Goal: Task Accomplishment & Management: Use online tool/utility

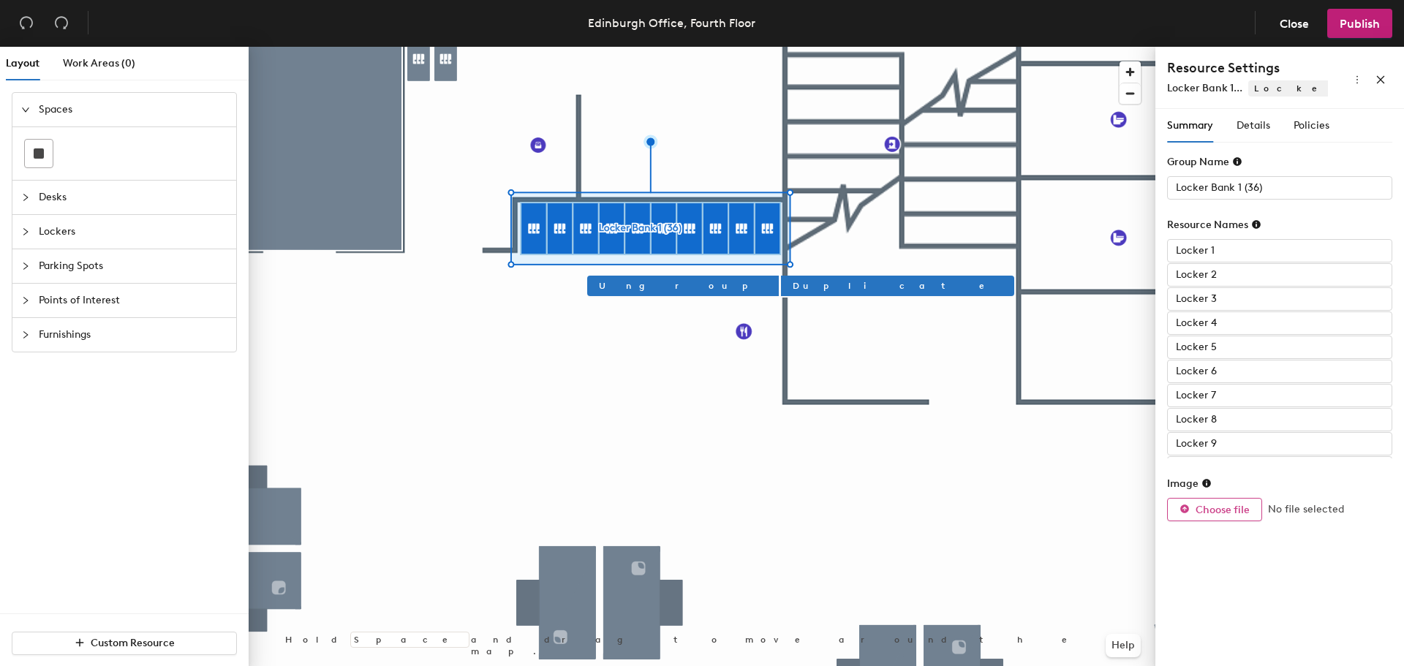
click at [1241, 513] on span "Choose file" at bounding box center [1222, 510] width 54 height 12
click at [1209, 508] on span "Choose file" at bounding box center [1222, 510] width 54 height 12
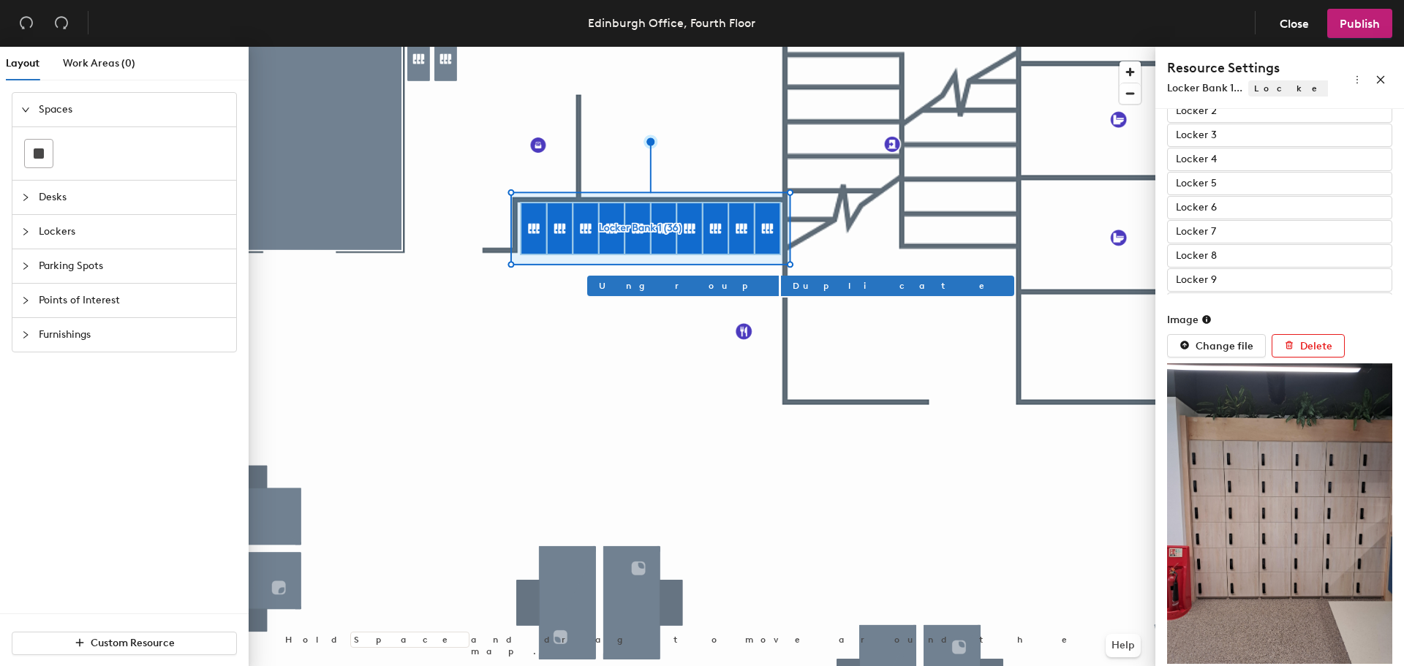
scroll to position [170, 0]
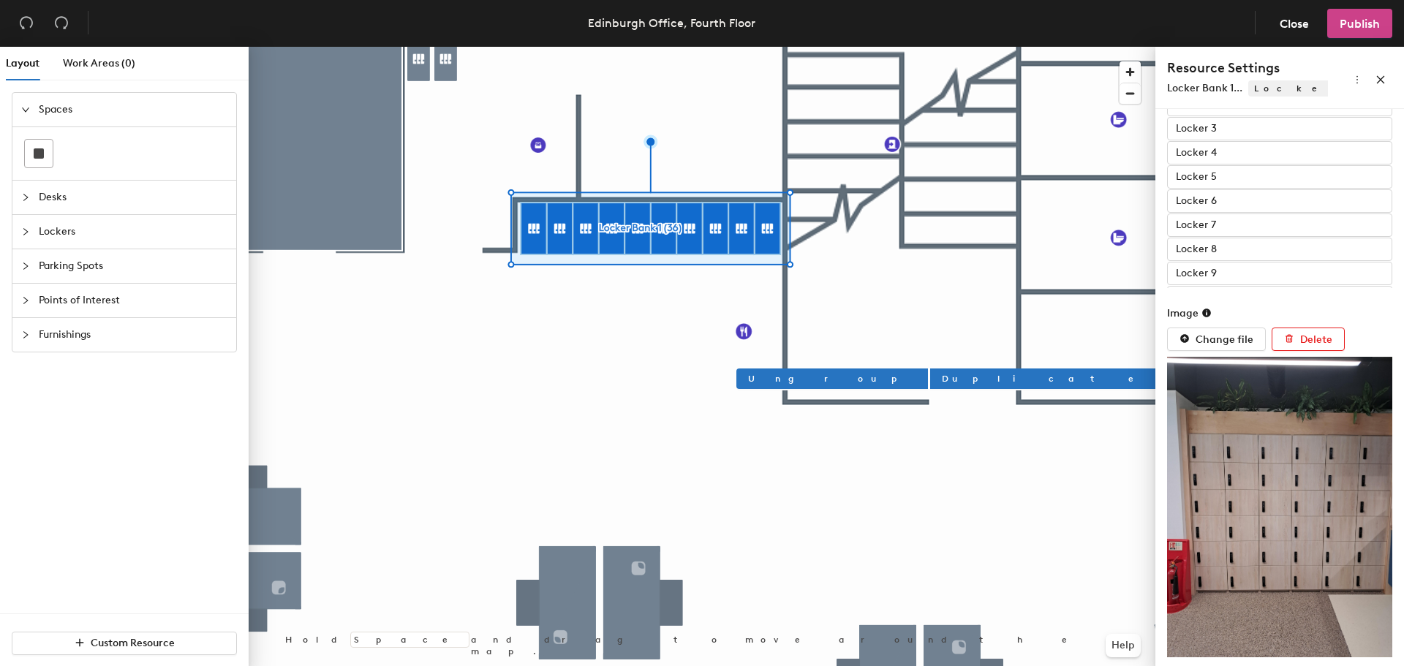
click at [1347, 20] on span "Publish" at bounding box center [1359, 24] width 40 height 14
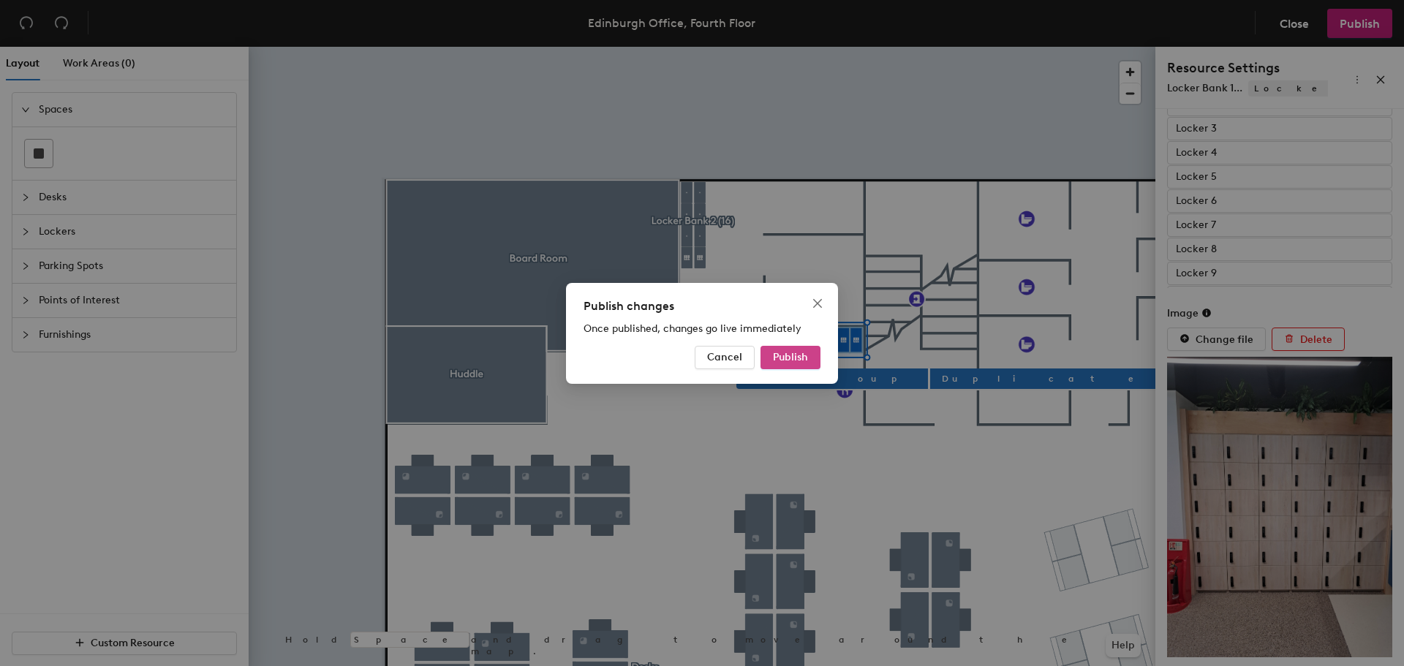
click at [798, 347] on button "Publish" at bounding box center [790, 357] width 60 height 23
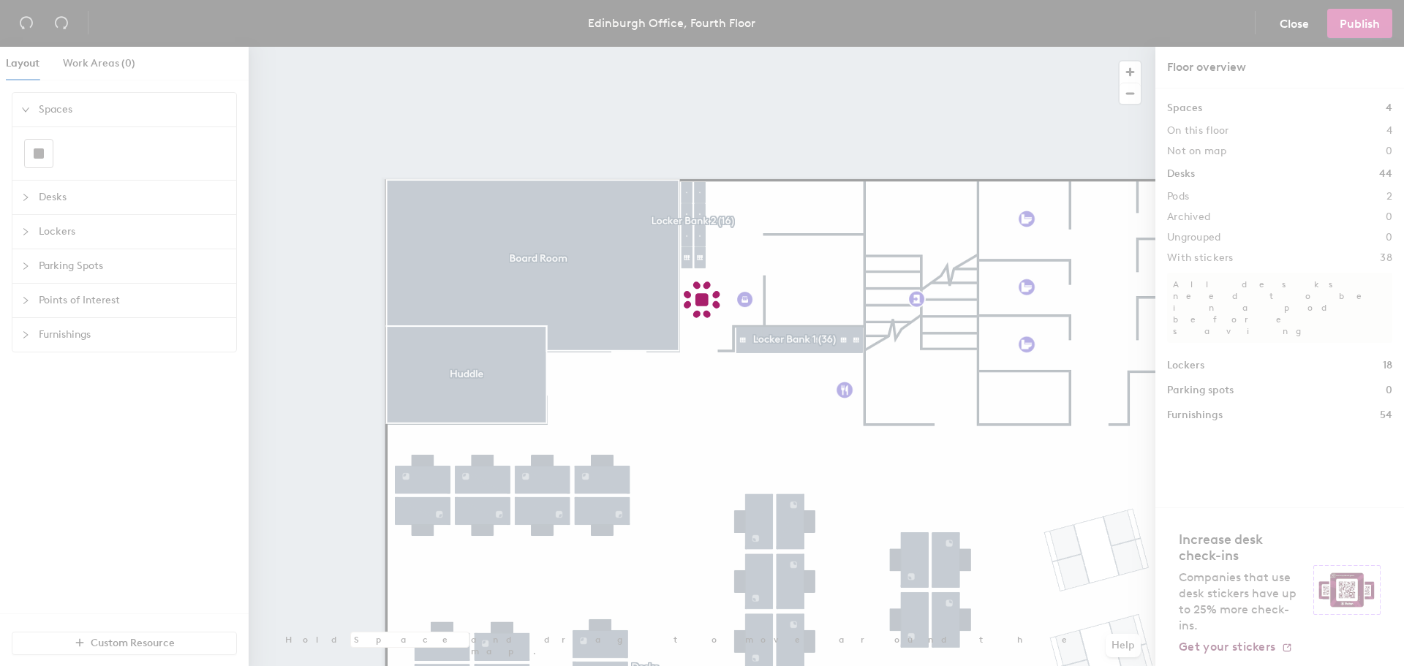
click at [801, 379] on div at bounding box center [702, 333] width 1404 height 666
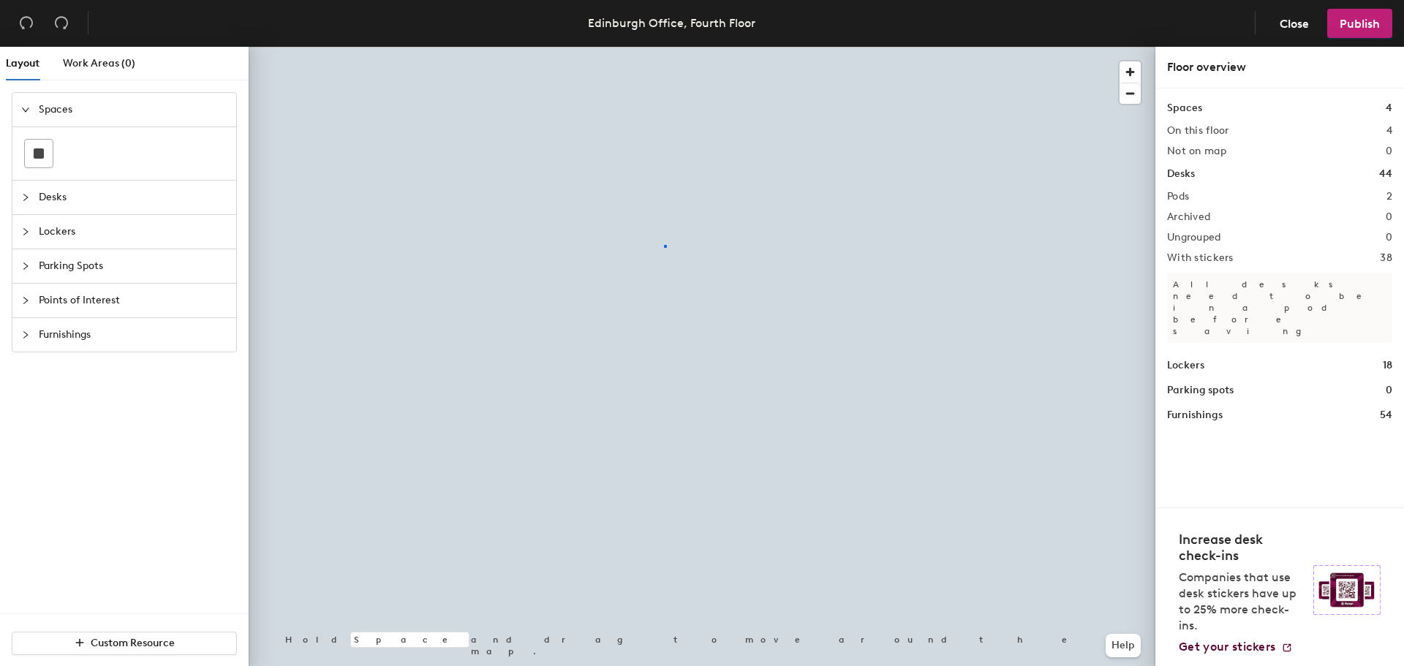
click at [665, 47] on div at bounding box center [702, 47] width 907 height 0
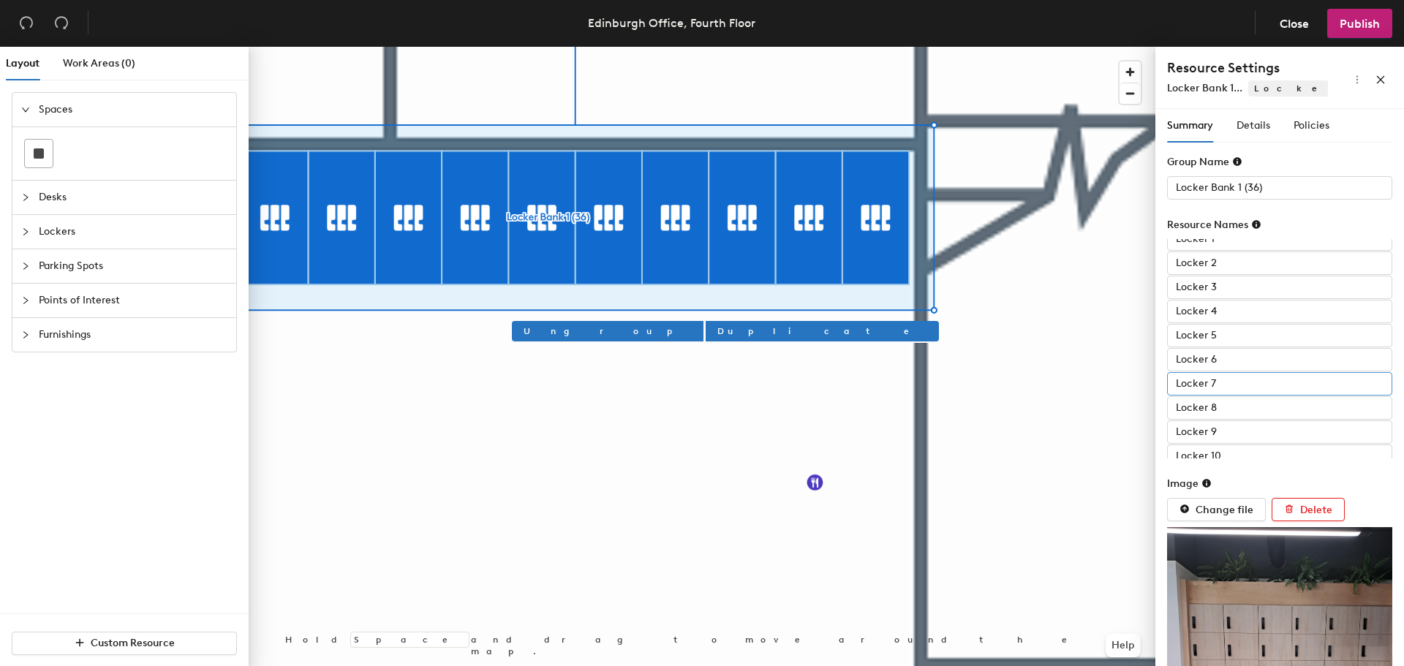
scroll to position [21, 0]
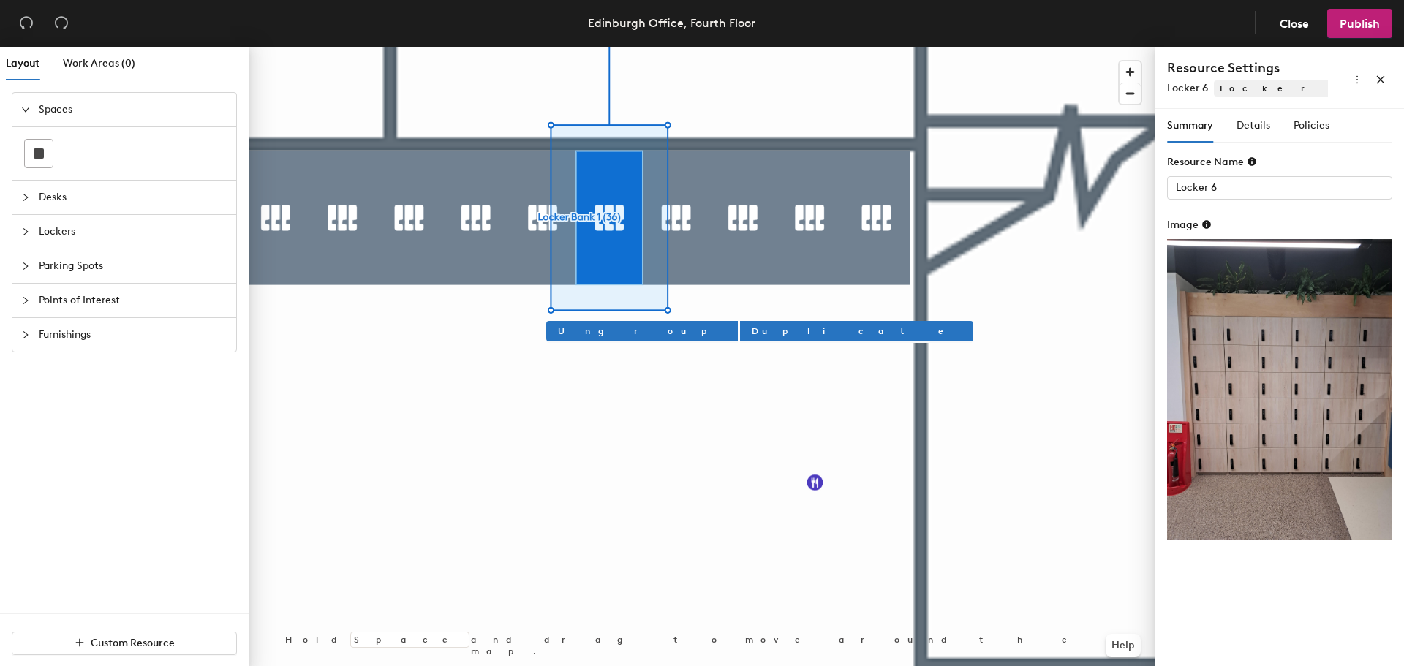
click at [338, 47] on div at bounding box center [702, 47] width 907 height 0
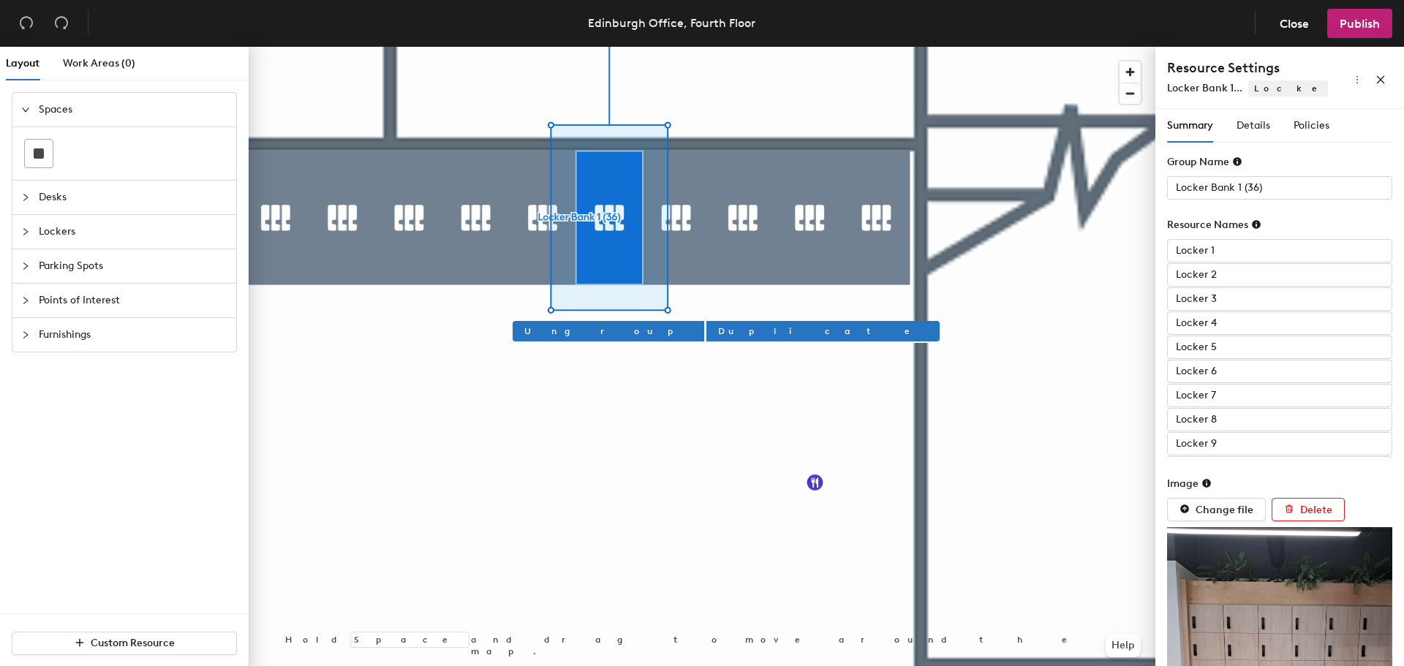
type input "Locker 2"
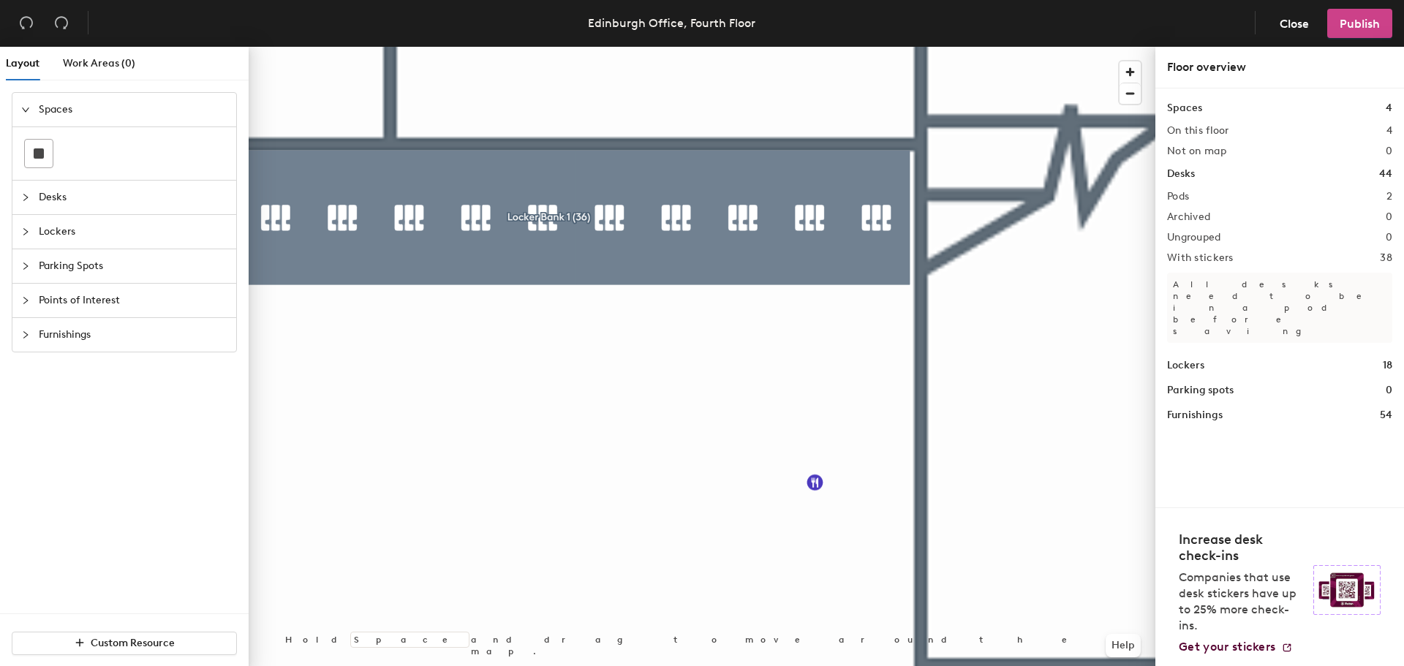
click at [1365, 20] on span "Publish" at bounding box center [1359, 24] width 40 height 14
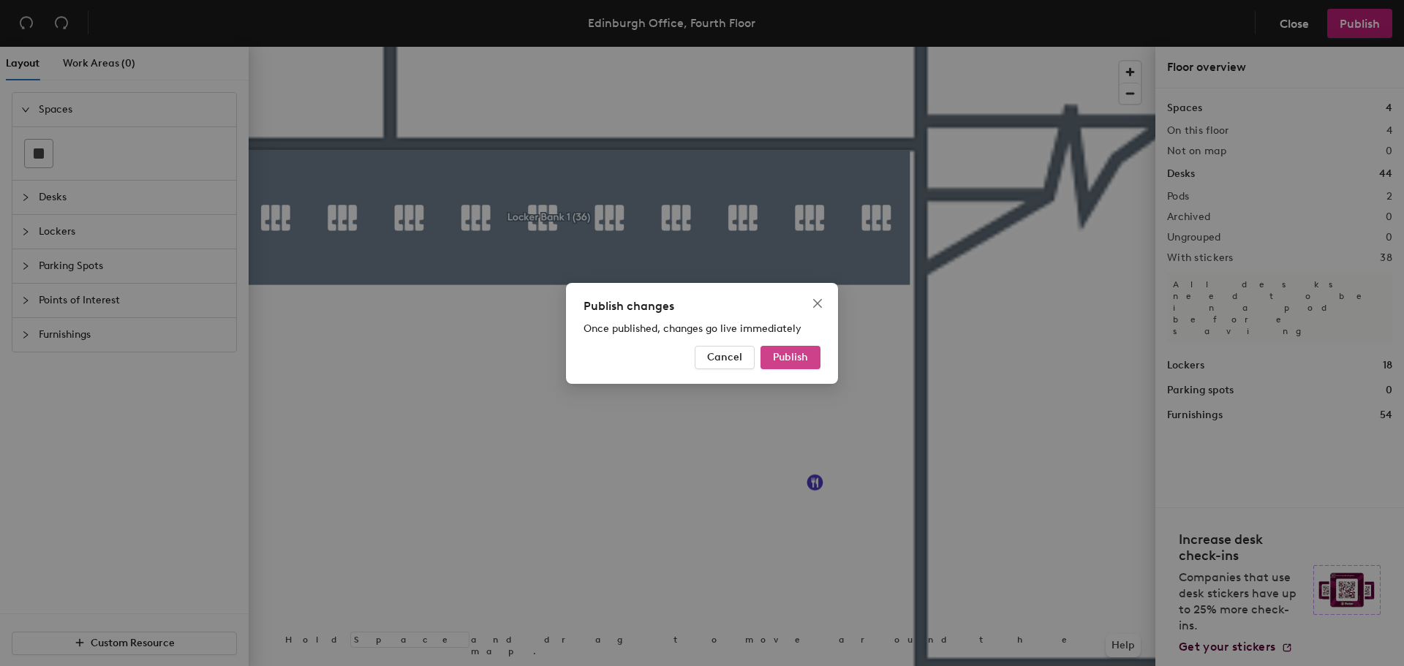
click at [792, 358] on span "Publish" at bounding box center [790, 357] width 35 height 12
